Goal: Use online tool/utility: Utilize a website feature to perform a specific function

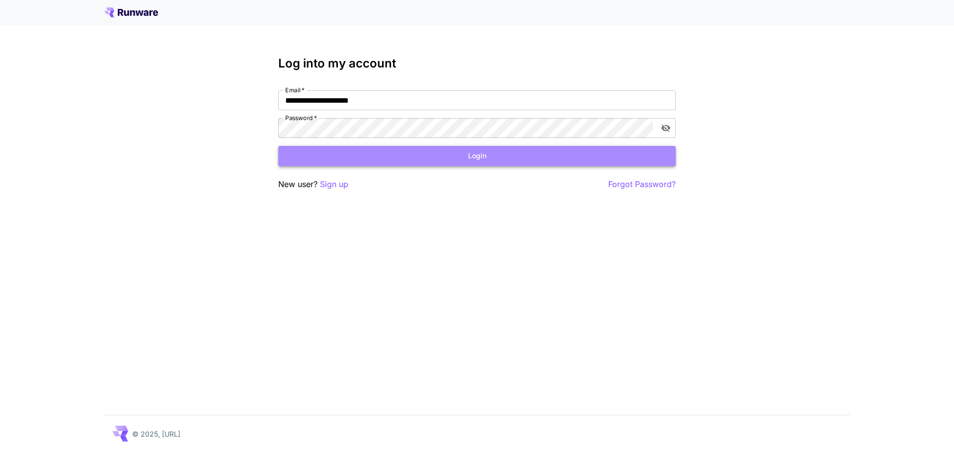
click at [593, 148] on button "Login" at bounding box center [476, 156] width 397 height 20
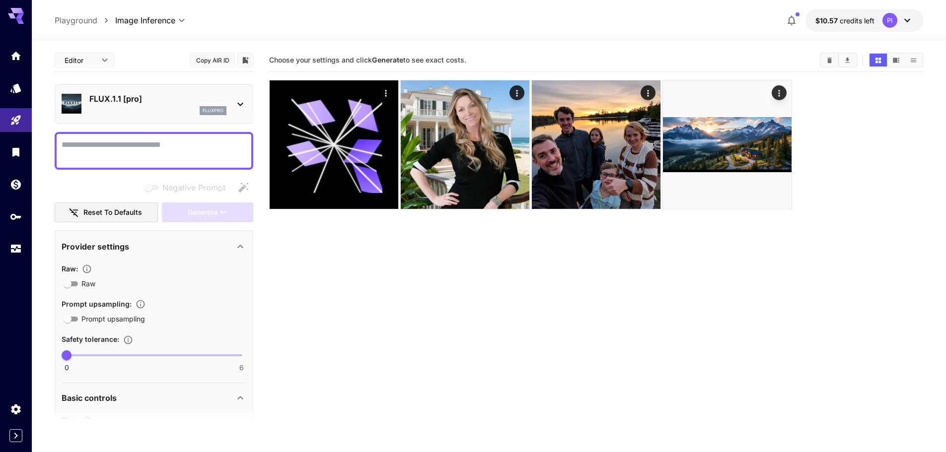
click at [175, 105] on div "FLUX.1.1 [pro] fluxpro" at bounding box center [157, 104] width 137 height 22
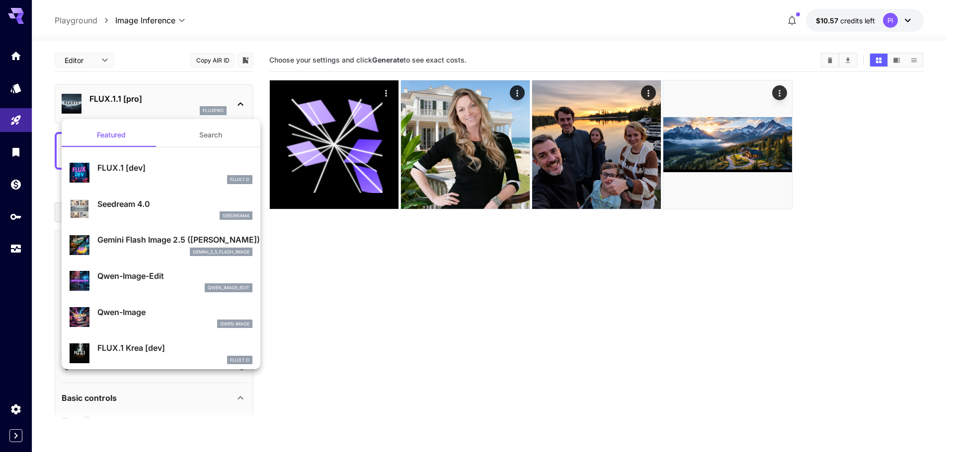
click at [134, 206] on p "Seedream 4.0" at bounding box center [174, 204] width 155 height 12
type input "**********"
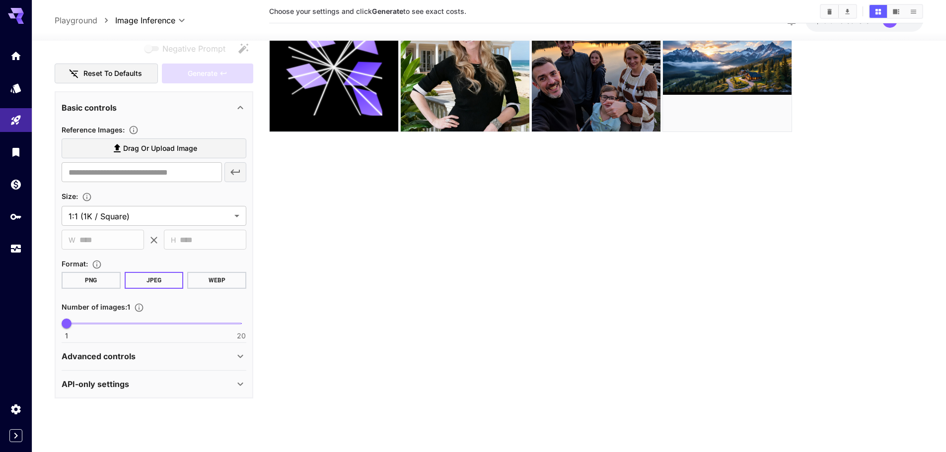
scroll to position [78, 0]
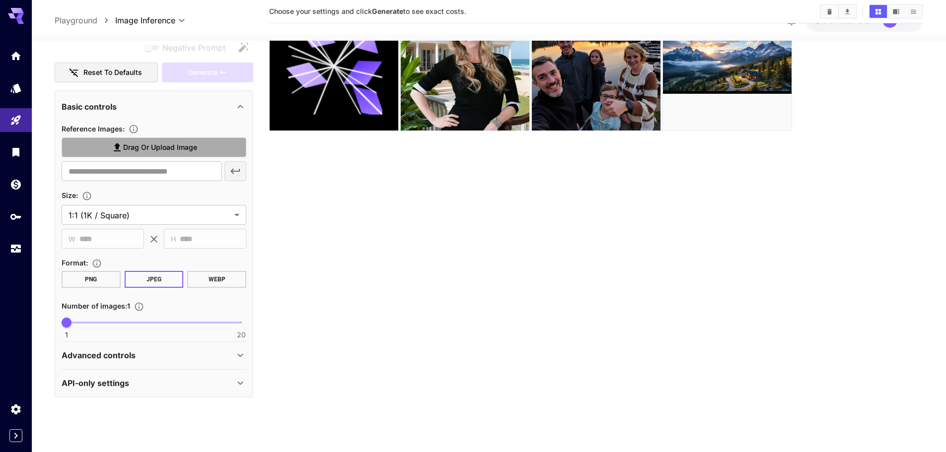
click at [170, 145] on span "Drag or upload image" at bounding box center [160, 148] width 74 height 12
click at [0, 0] on input "Drag or upload image" at bounding box center [0, 0] width 0 height 0
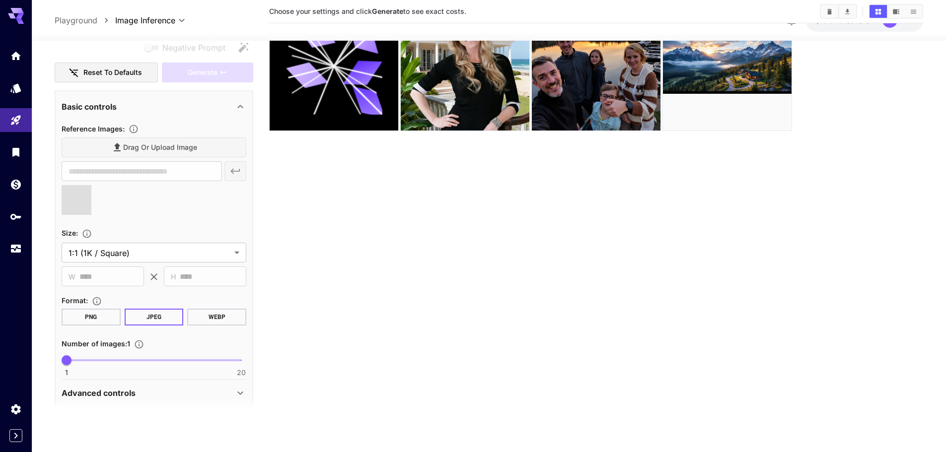
type input "**********"
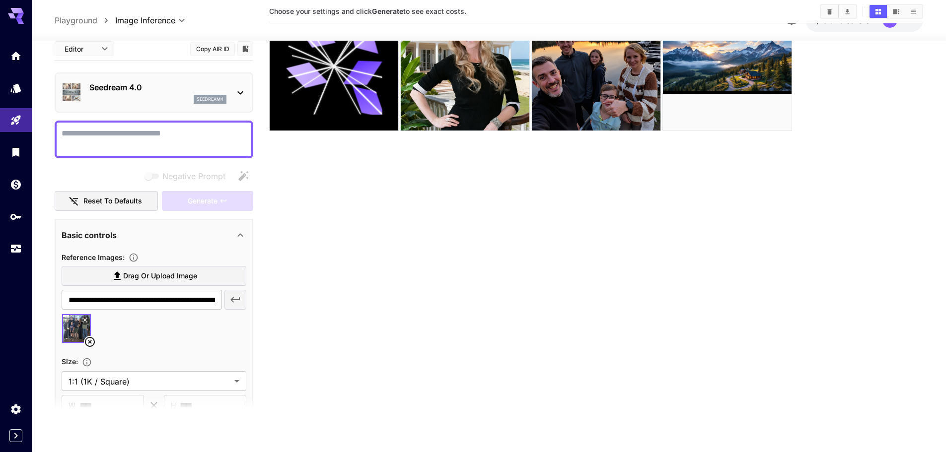
scroll to position [0, 0]
click at [107, 132] on textarea "Negative Prompt" at bounding box center [154, 140] width 185 height 24
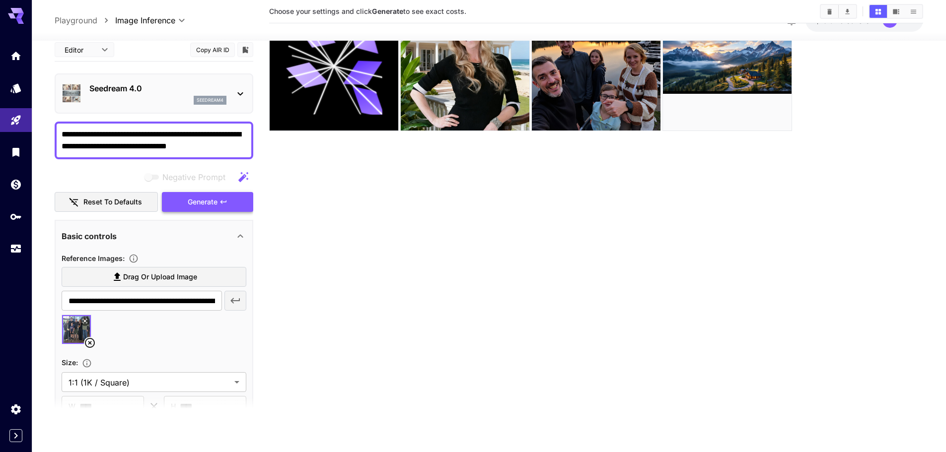
type textarea "**********"
click at [227, 204] on icon "button" at bounding box center [224, 202] width 8 height 8
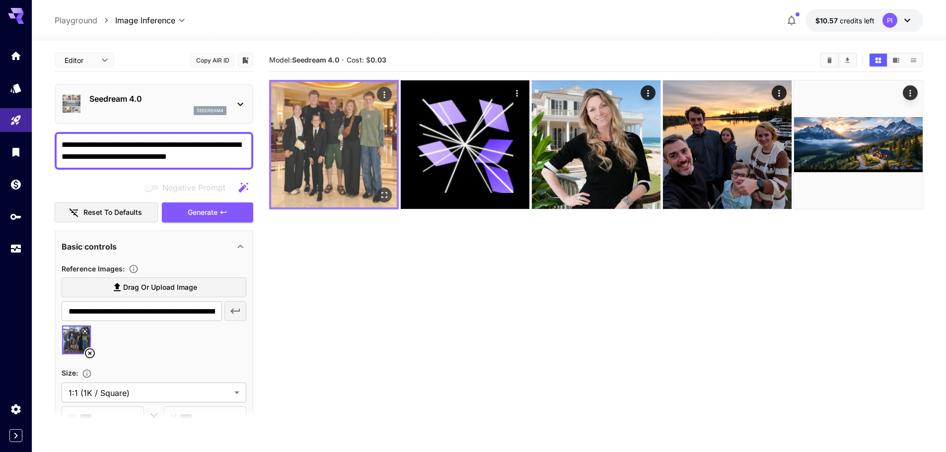
click at [313, 130] on img at bounding box center [334, 145] width 126 height 126
click at [382, 198] on icon "Open in fullscreen" at bounding box center [384, 195] width 6 height 6
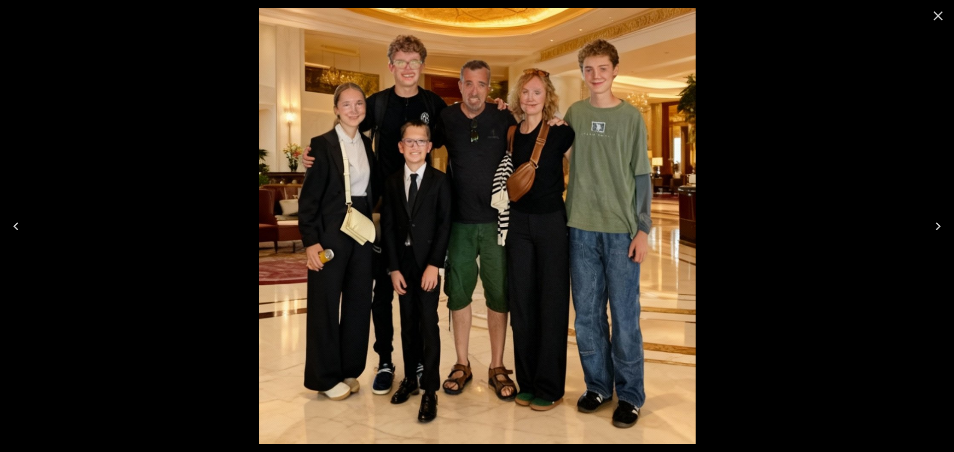
click at [940, 18] on icon "Close" at bounding box center [937, 15] width 9 height 9
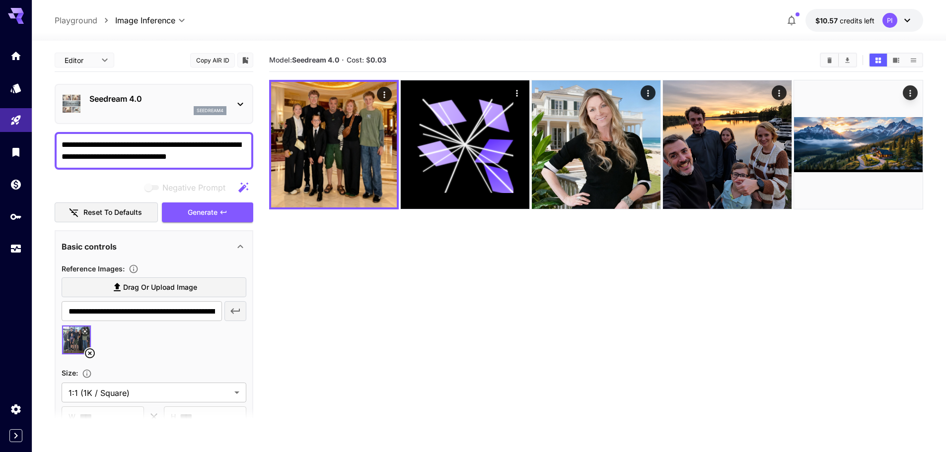
click at [129, 99] on p "Seedream 4.0" at bounding box center [157, 99] width 137 height 12
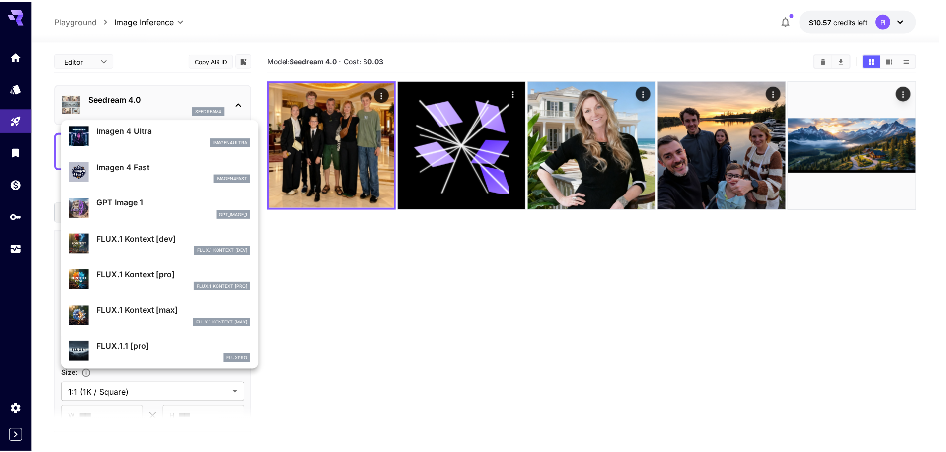
scroll to position [546, 0]
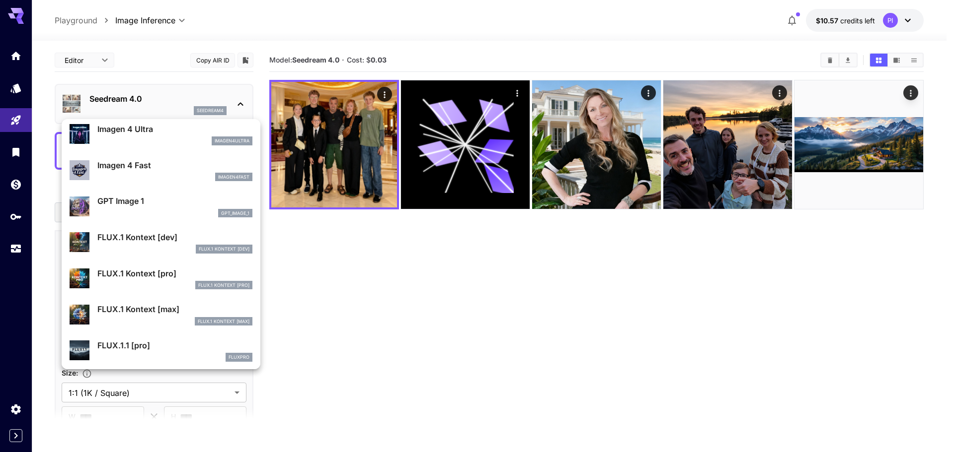
click at [154, 313] on p "FLUX.1 Kontext [max]" at bounding box center [174, 309] width 155 height 12
type input "**********"
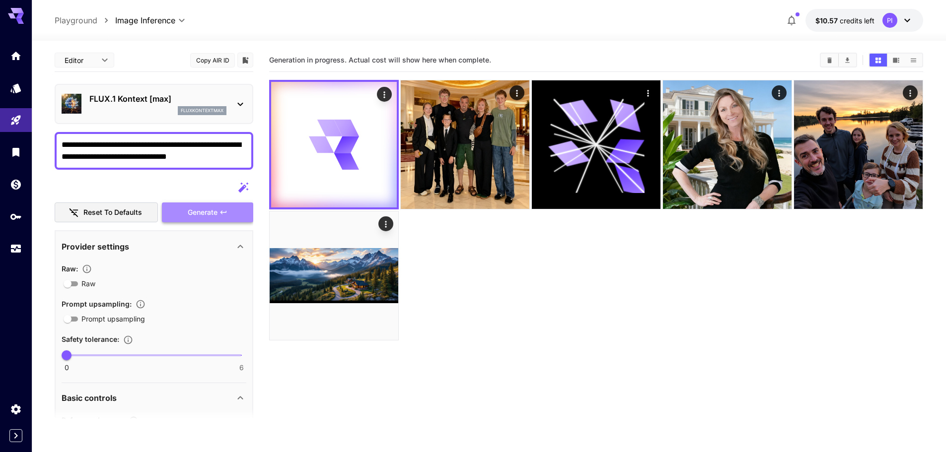
click at [207, 213] on span "Generate" at bounding box center [203, 213] width 30 height 12
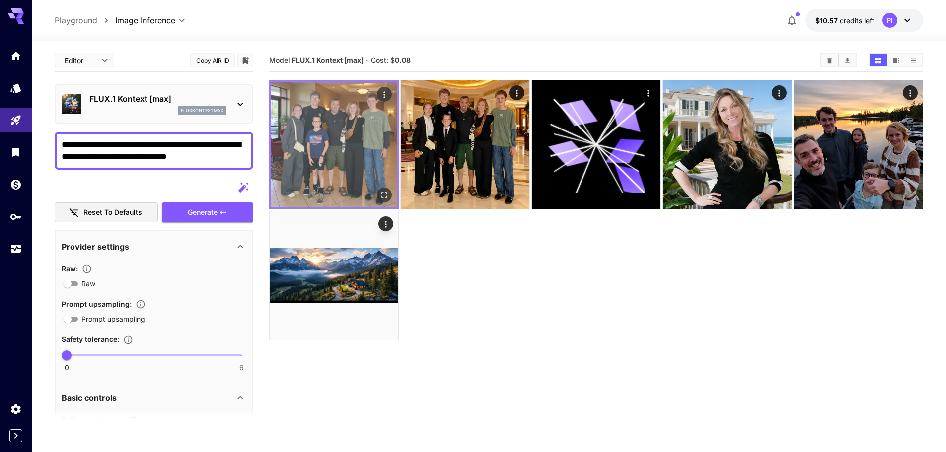
click at [308, 132] on img at bounding box center [334, 145] width 126 height 126
click at [332, 125] on img at bounding box center [334, 145] width 126 height 126
click at [382, 193] on icon "Open in fullscreen" at bounding box center [384, 195] width 6 height 6
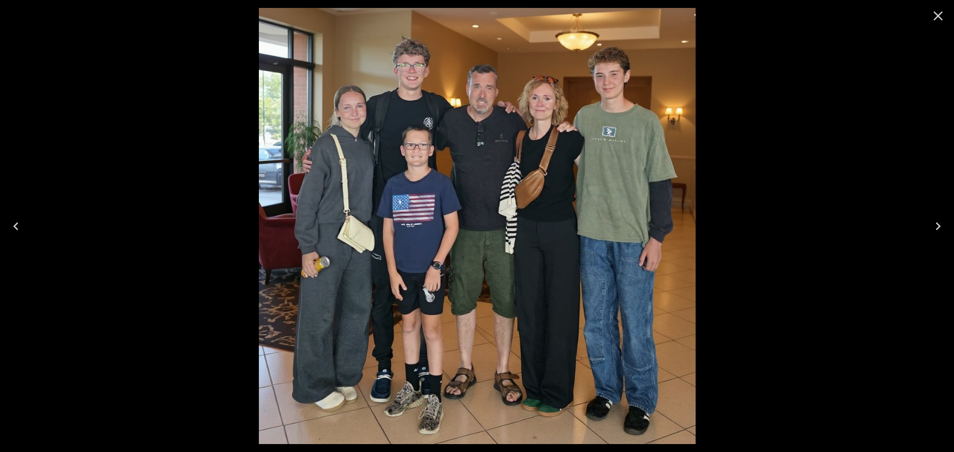
click at [943, 14] on icon "Close" at bounding box center [938, 16] width 16 height 16
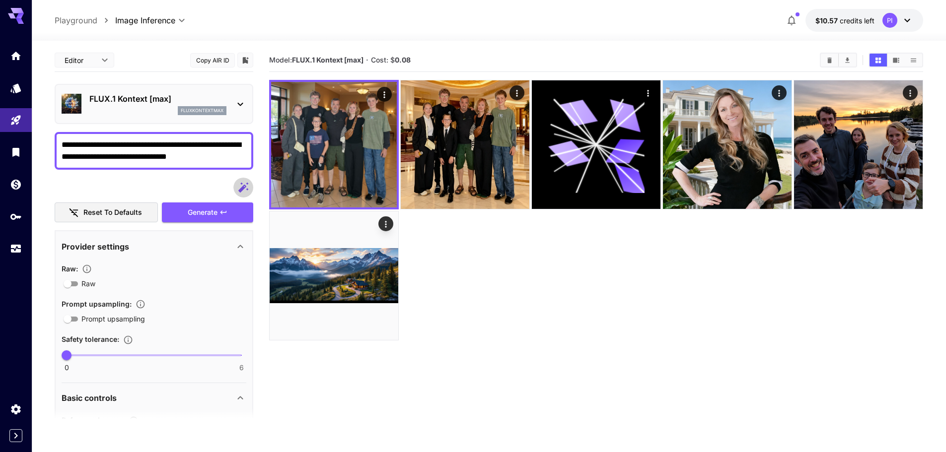
click at [245, 183] on icon "button" at bounding box center [243, 188] width 12 height 12
type textarea "**********"
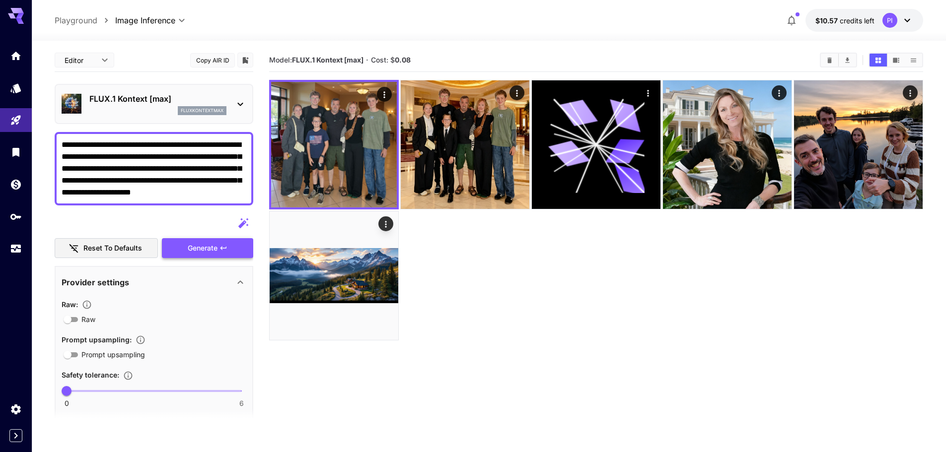
click at [204, 240] on button "Generate" at bounding box center [207, 248] width 91 height 20
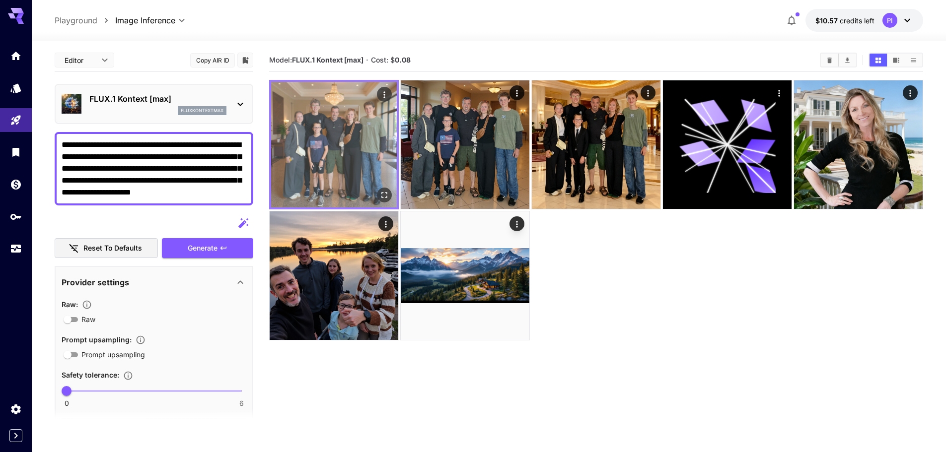
click at [340, 143] on img at bounding box center [334, 145] width 126 height 126
click at [388, 197] on icon "Open in fullscreen" at bounding box center [384, 195] width 10 height 10
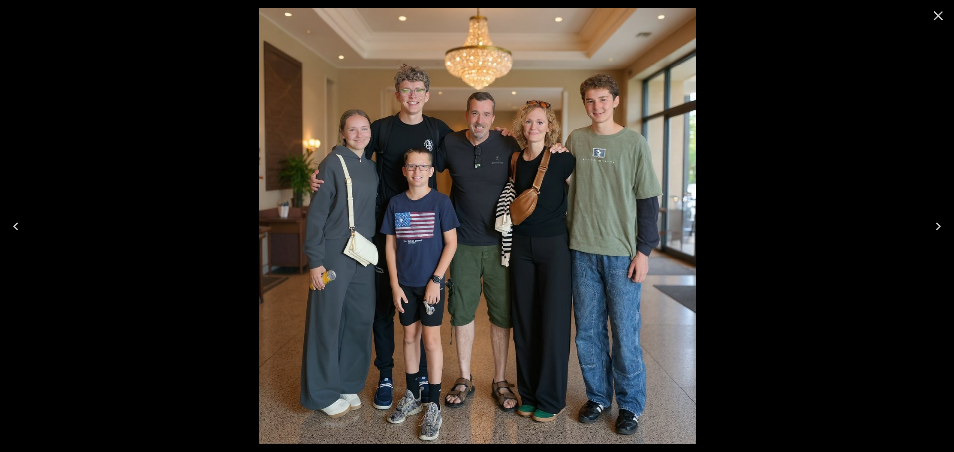
click at [937, 10] on icon "Close" at bounding box center [938, 16] width 16 height 16
